Goal: Navigation & Orientation: Find specific page/section

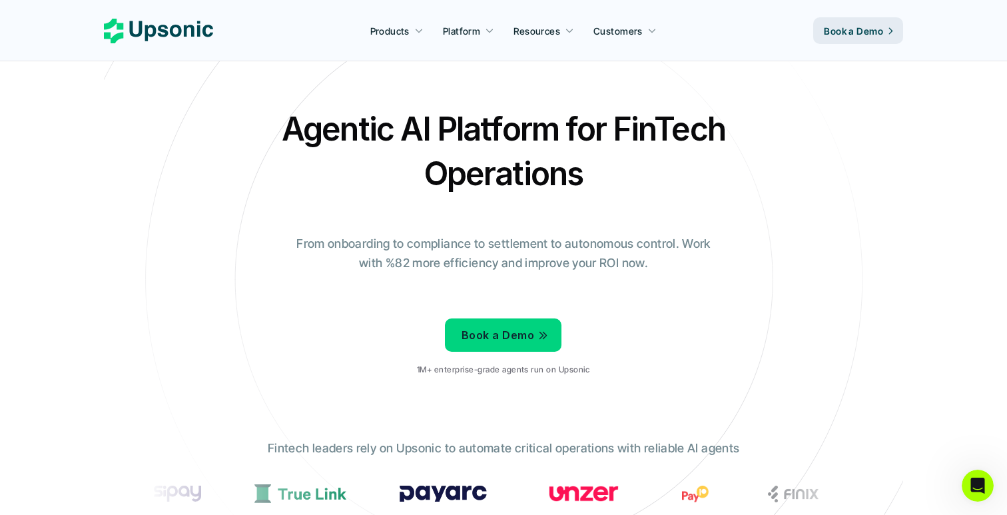
click at [195, 40] on icon at bounding box center [158, 31] width 109 height 25
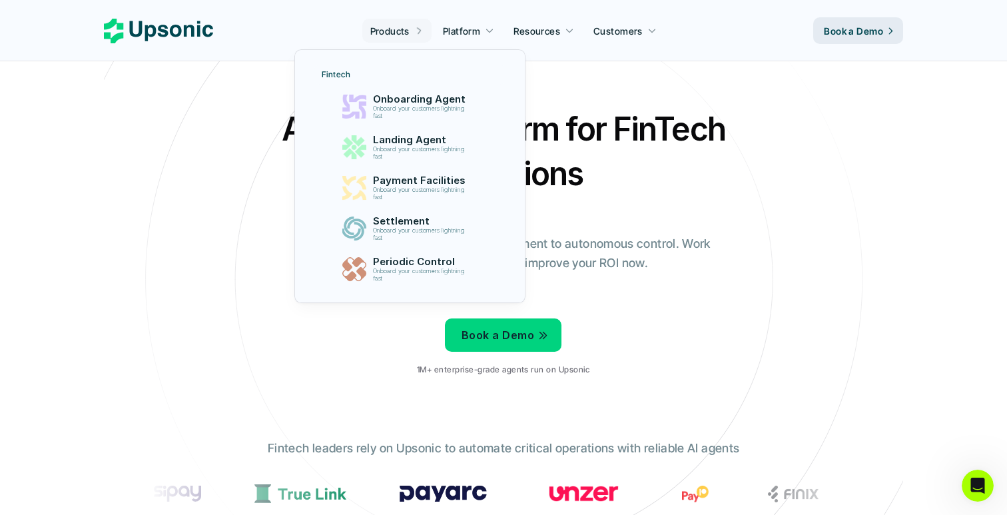
click at [410, 30] on p "Products" at bounding box center [389, 31] width 39 height 14
click at [433, 101] on p "Onboarding Agent" at bounding box center [422, 99] width 103 height 13
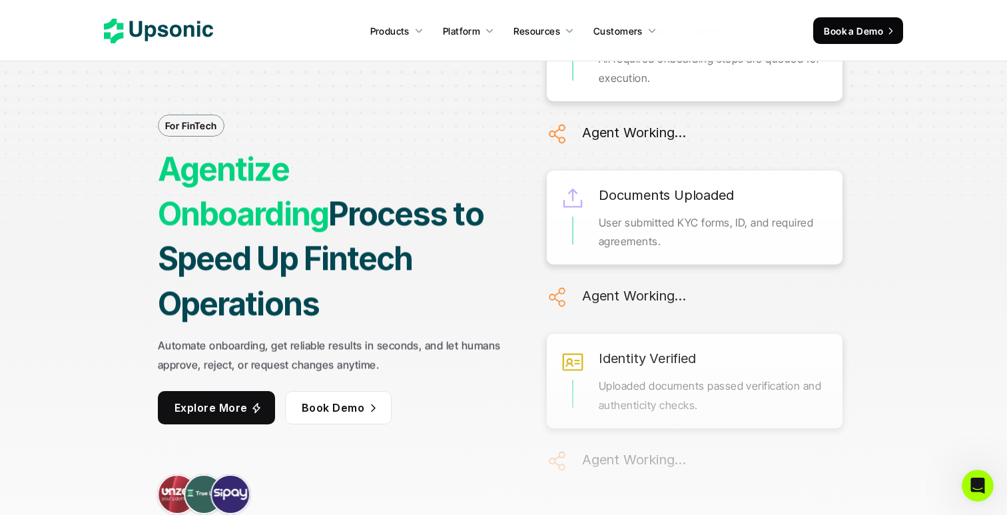
click at [183, 29] on icon at bounding box center [158, 31] width 109 height 25
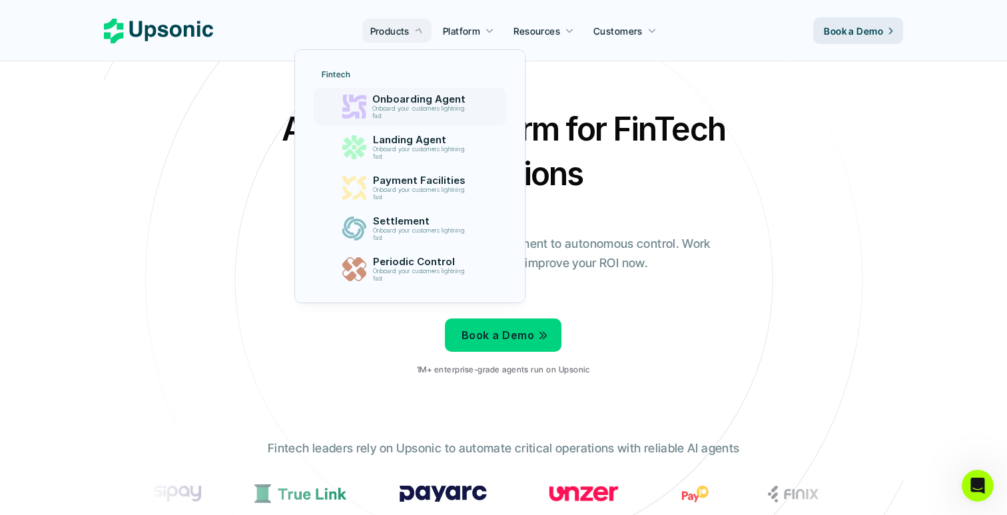
click at [406, 101] on p "Onboarding Agent" at bounding box center [421, 99] width 99 height 12
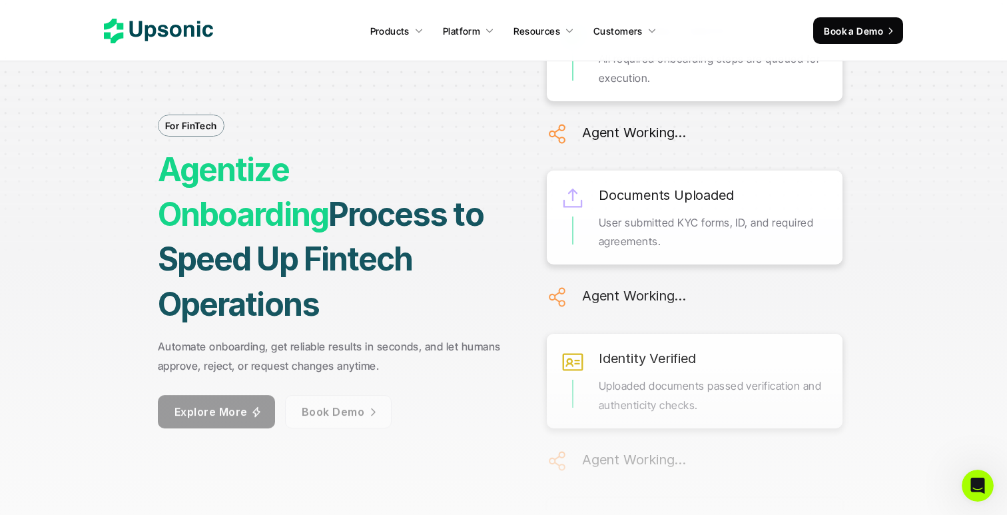
click at [187, 24] on icon at bounding box center [158, 31] width 109 height 25
